Goal: Information Seeking & Learning: Learn about a topic

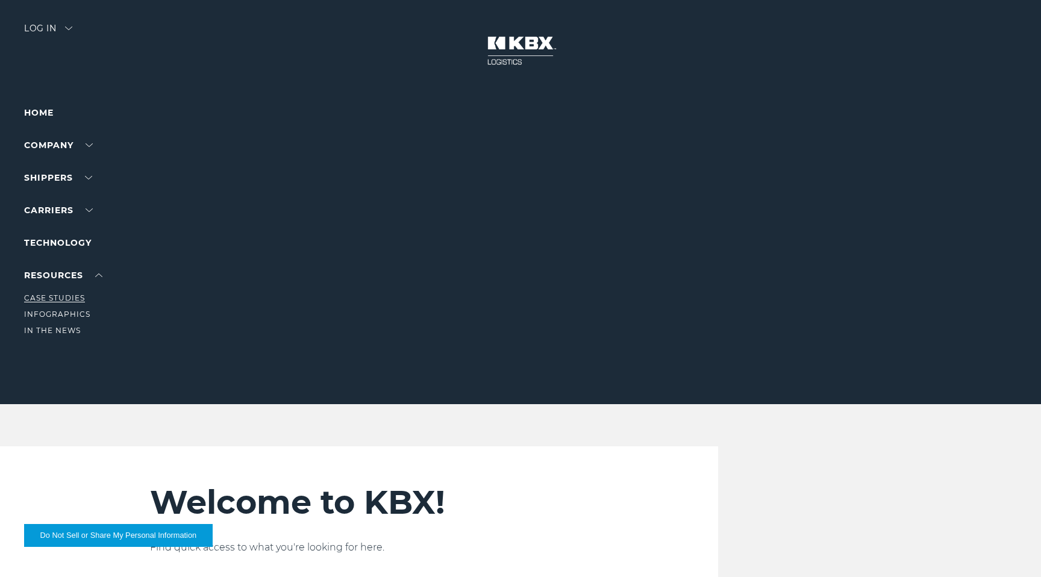
click at [61, 296] on link "Case Studies" at bounding box center [54, 297] width 61 height 9
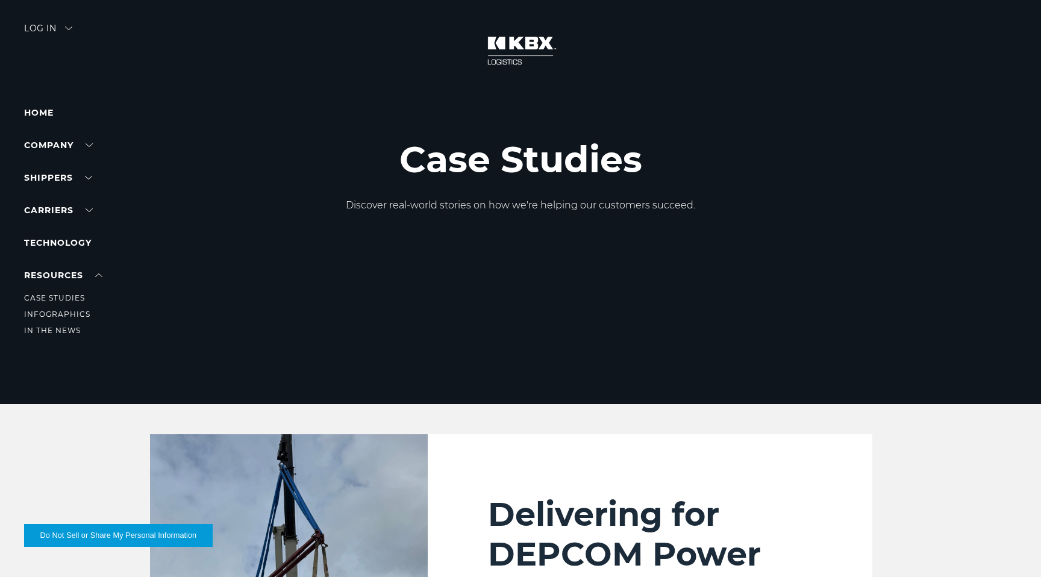
click at [48, 308] on li "Infographics" at bounding box center [76, 314] width 105 height 13
click at [45, 311] on link "Infographics" at bounding box center [57, 314] width 66 height 9
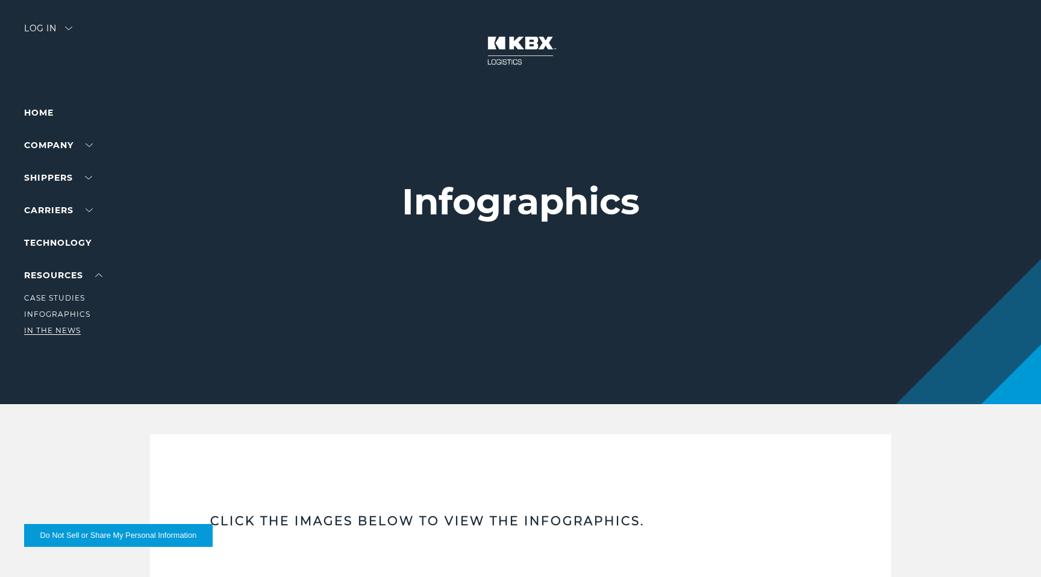
click at [57, 331] on link "In The News" at bounding box center [52, 330] width 57 height 9
